Goal: Information Seeking & Learning: Learn about a topic

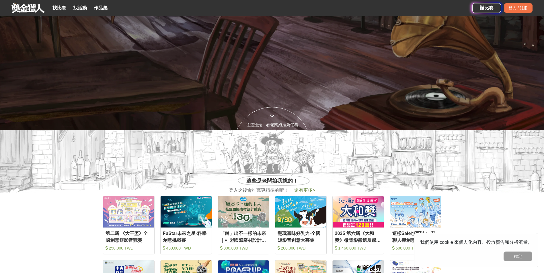
scroll to position [287, 0]
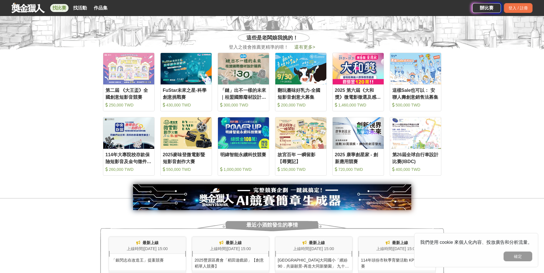
click at [59, 9] on link "找比賽" at bounding box center [59, 8] width 18 height 8
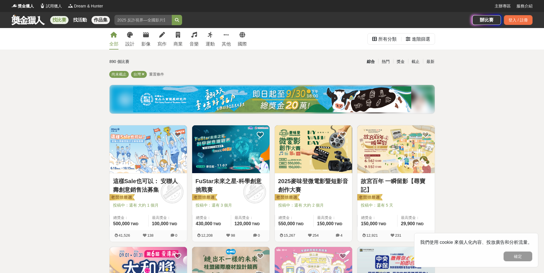
click at [103, 17] on link "作品集" at bounding box center [100, 20] width 18 height 8
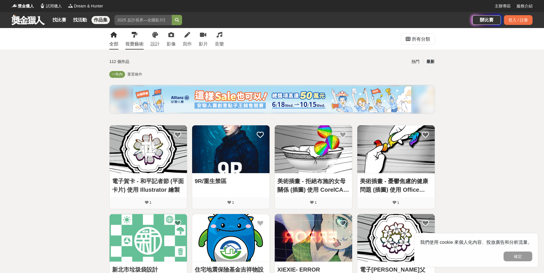
click at [138, 39] on link "視覺藝術" at bounding box center [134, 38] width 18 height 21
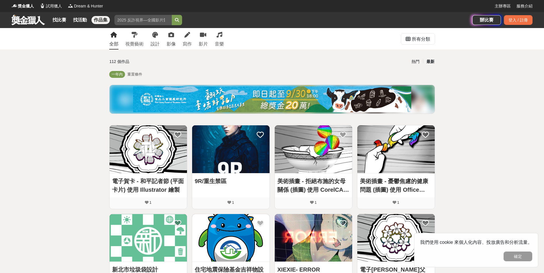
click at [166, 163] on img at bounding box center [147, 150] width 77 height 48
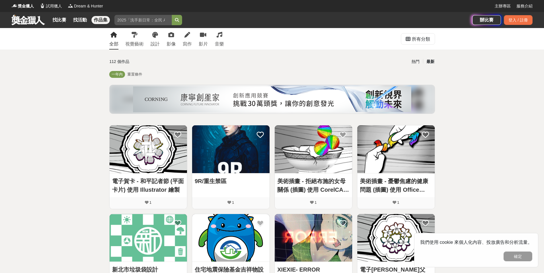
click at [334, 158] on img at bounding box center [313, 150] width 77 height 48
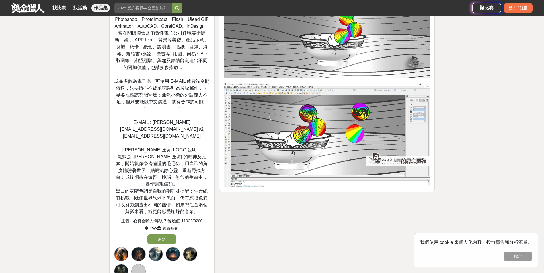
scroll to position [287, 0]
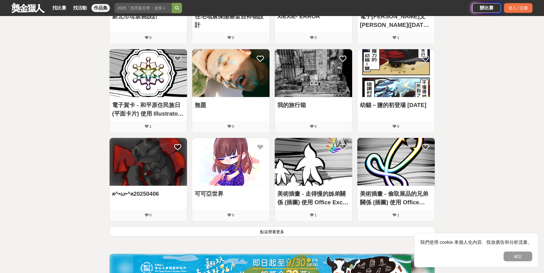
scroll to position [369, 0]
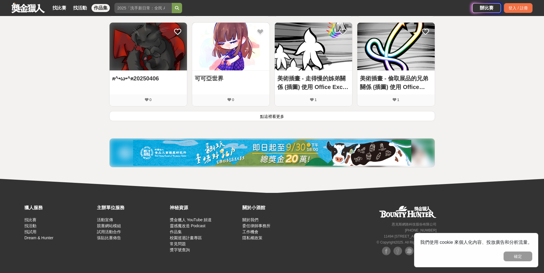
click at [234, 60] on img at bounding box center [230, 47] width 77 height 48
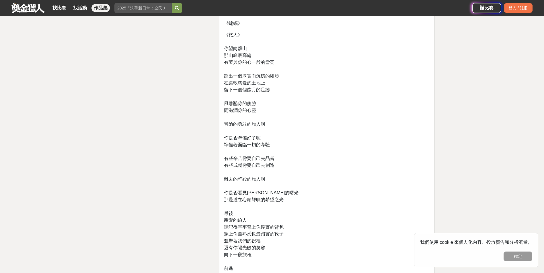
scroll to position [911, 0]
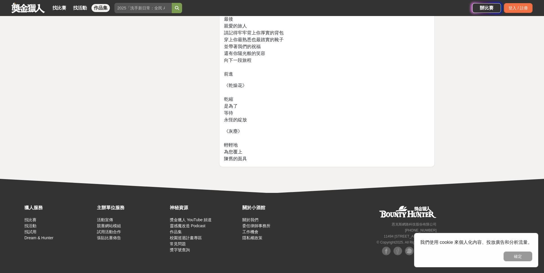
scroll to position [26, 0]
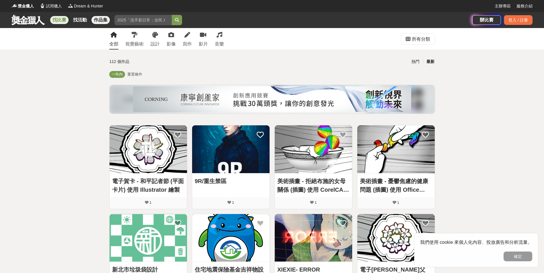
click at [55, 18] on link "找比賽" at bounding box center [59, 20] width 18 height 8
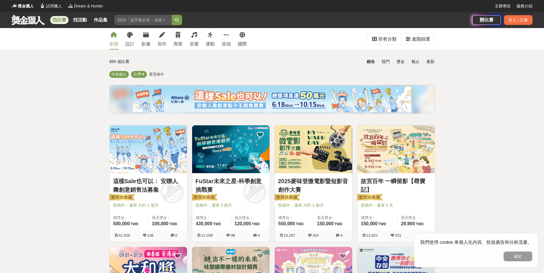
click at [397, 151] on img at bounding box center [395, 150] width 77 height 48
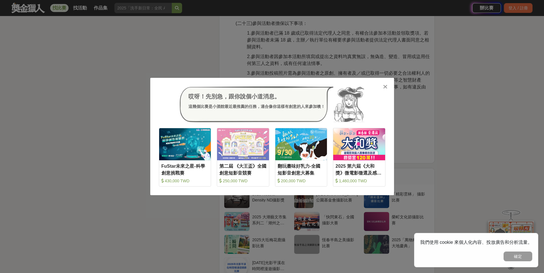
scroll to position [1519, 0]
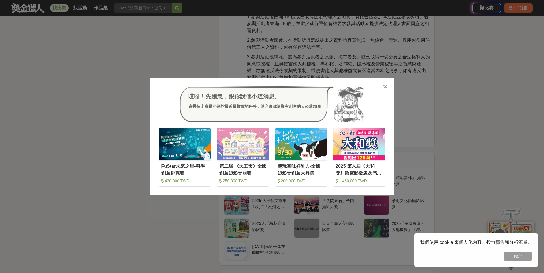
click at [385, 89] on icon at bounding box center [385, 87] width 4 height 6
